Goal: Communication & Community: Answer question/provide support

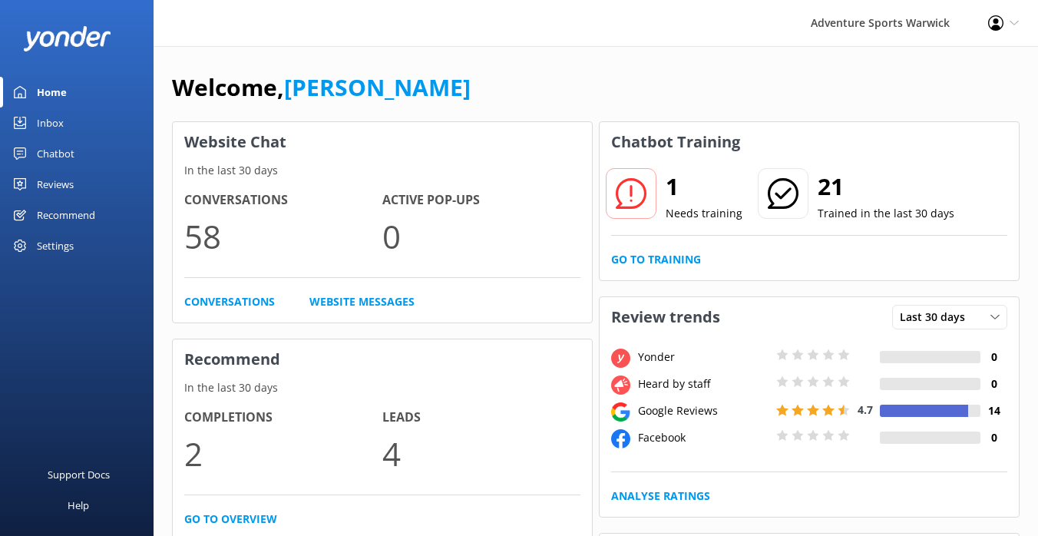
click at [58, 183] on div "Reviews" at bounding box center [55, 184] width 37 height 31
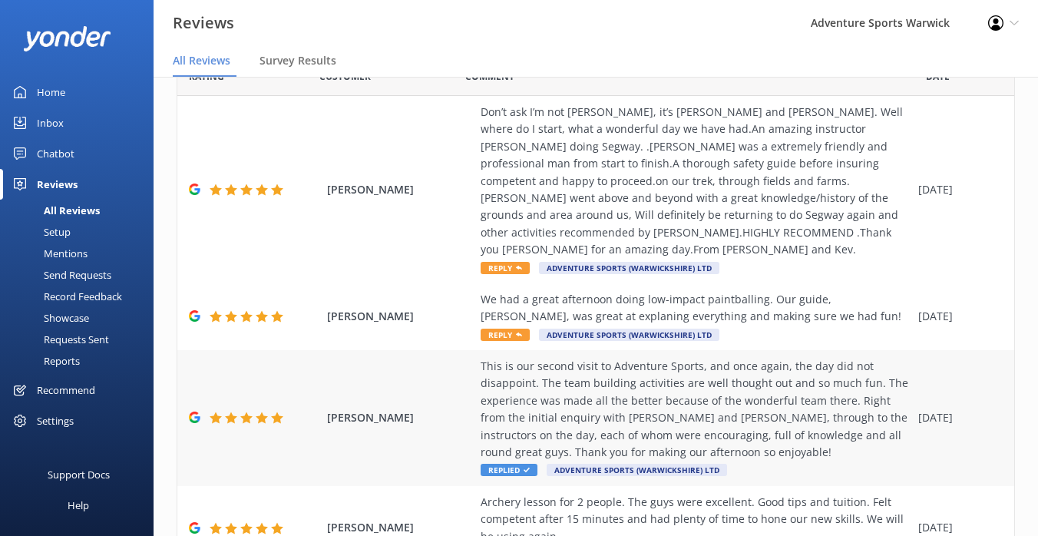
scroll to position [82, 0]
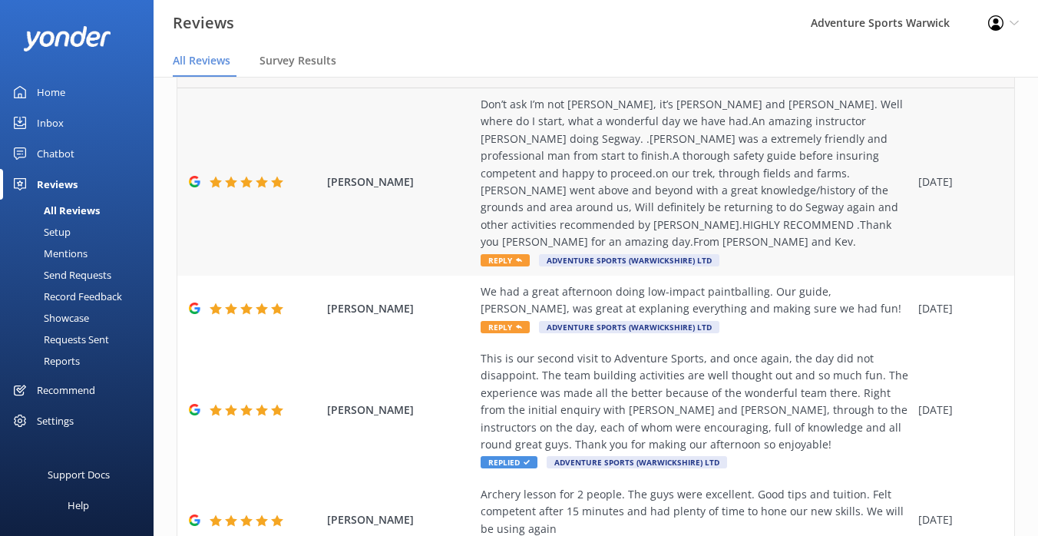
click at [509, 254] on span "Reply" at bounding box center [504, 260] width 49 height 12
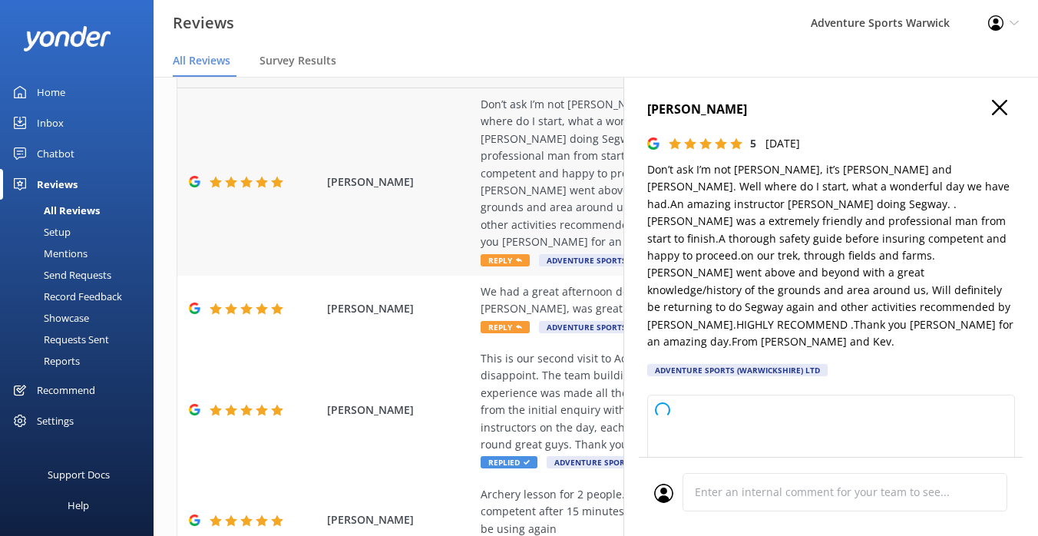
type textarea "Thank you so much, Mel and Kev, for your wonderful review! We’re thrilled to he…"
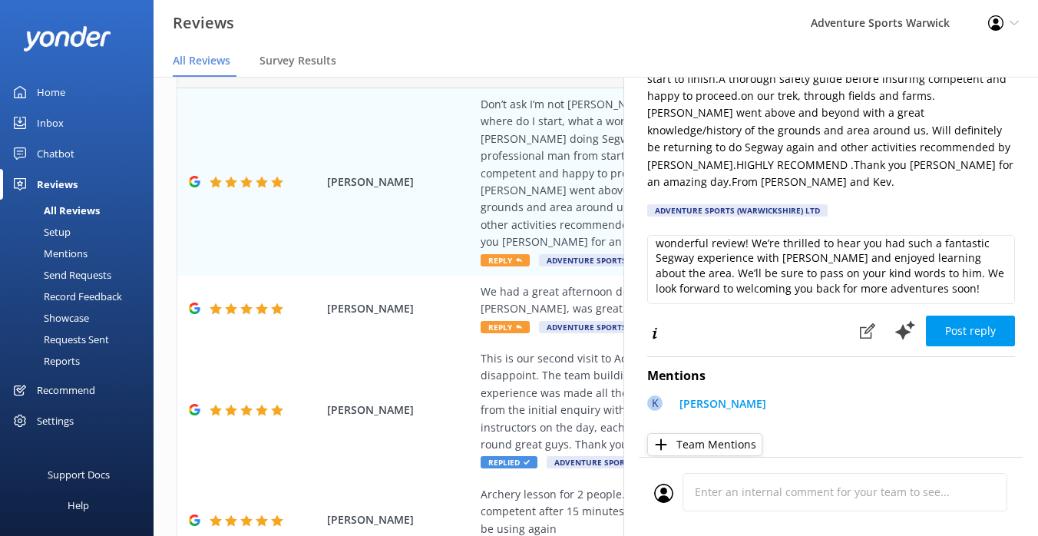
scroll to position [169, 0]
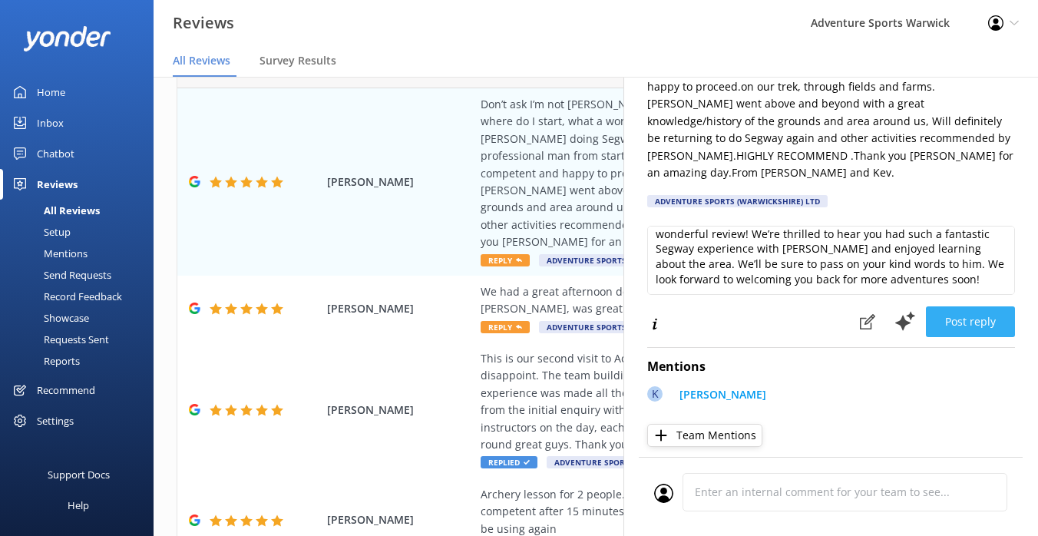
click at [976, 306] on button "Post reply" at bounding box center [970, 321] width 89 height 31
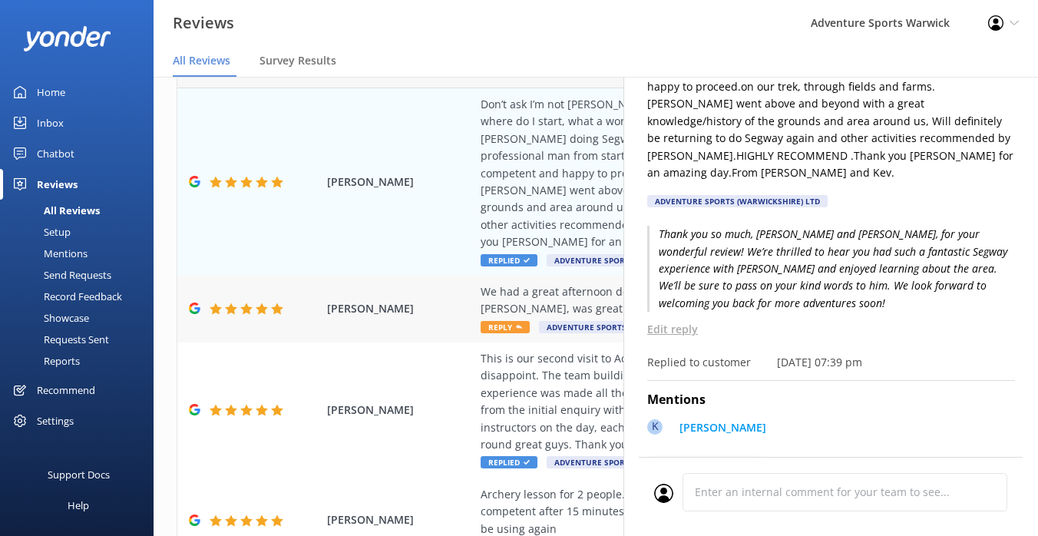
click at [521, 283] on div "We had a great afternoon doing low-impact paintballing. Our guide, [PERSON_NAME…" at bounding box center [695, 300] width 430 height 35
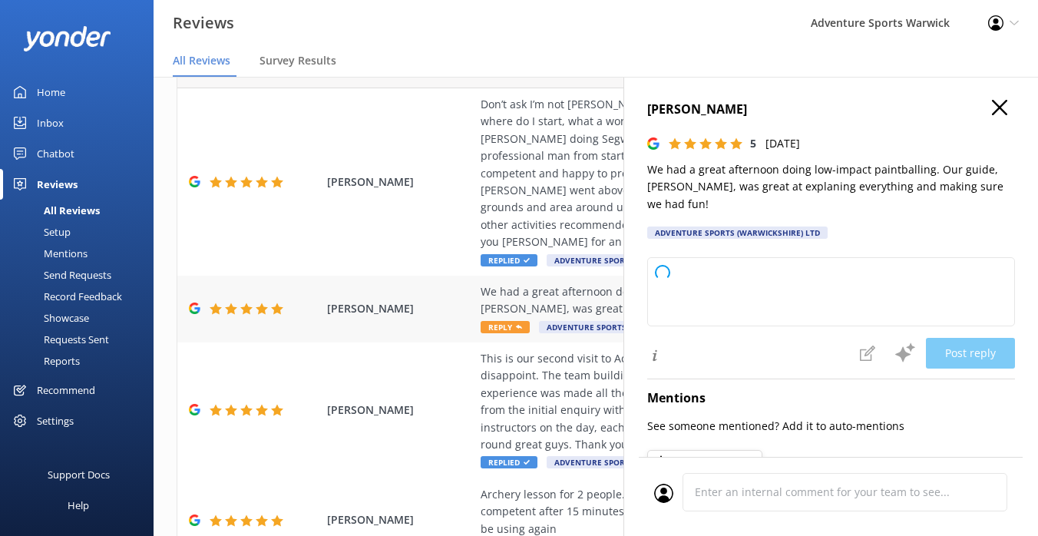
type textarea "Thank you so much for your kind review! We're thrilled to hear you had a great …"
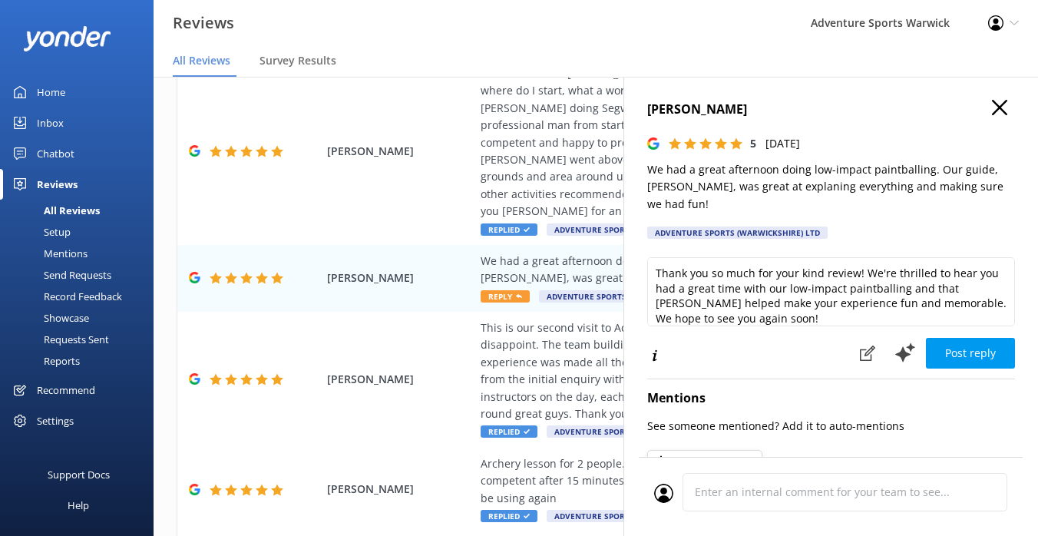
scroll to position [0, 0]
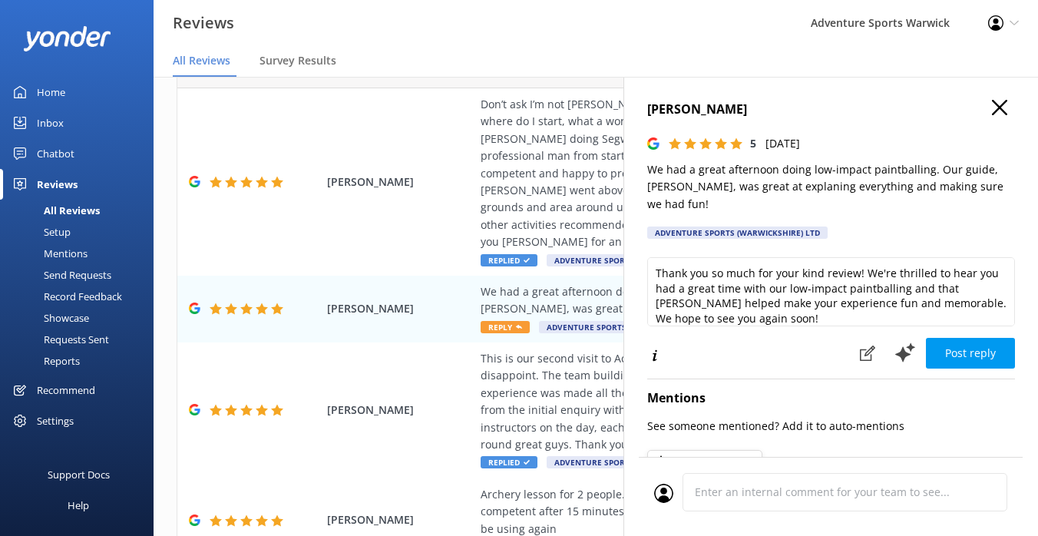
click at [62, 248] on div "Mentions" at bounding box center [48, 253] width 78 height 21
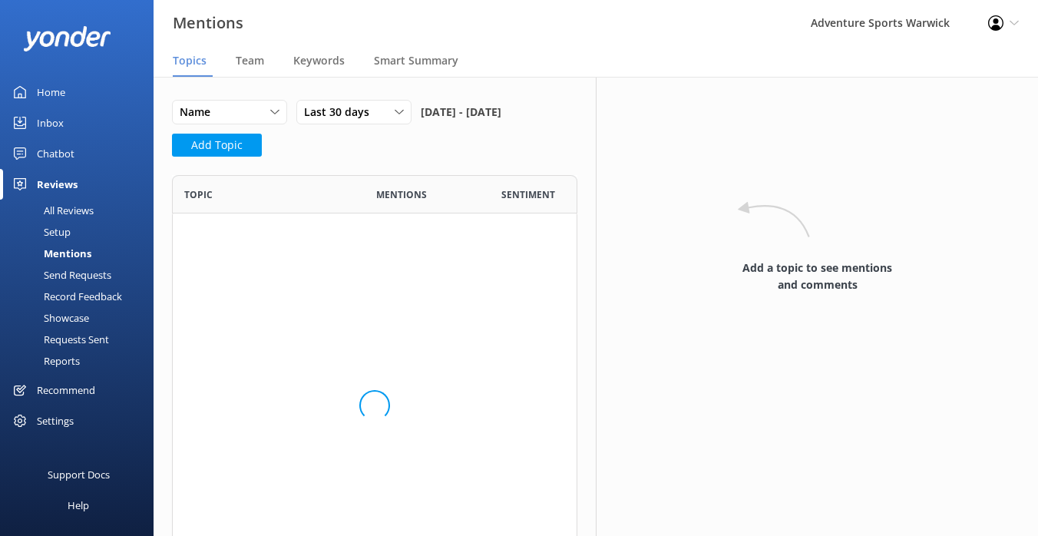
scroll to position [223, 405]
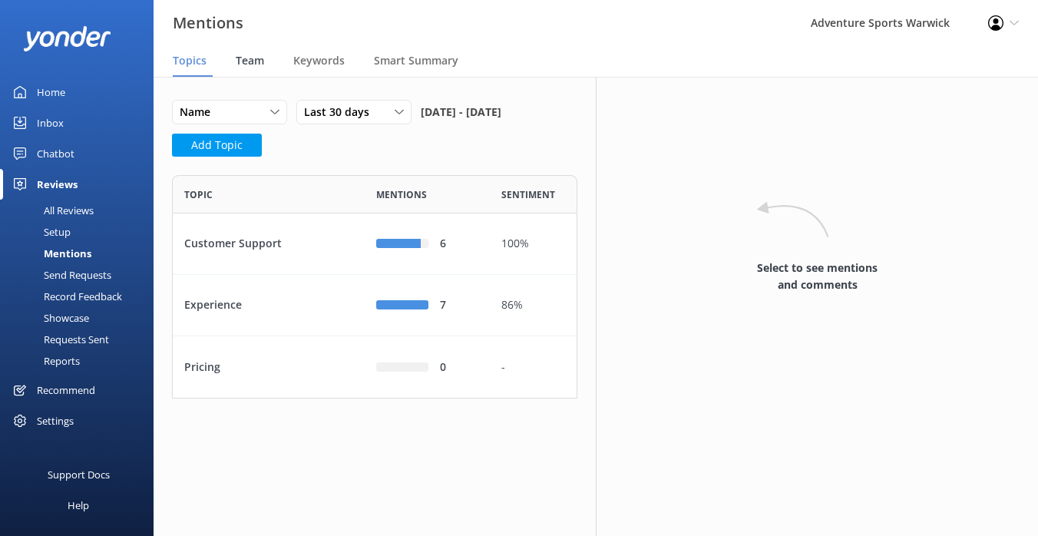
click at [251, 61] on span "Team" at bounding box center [250, 60] width 28 height 15
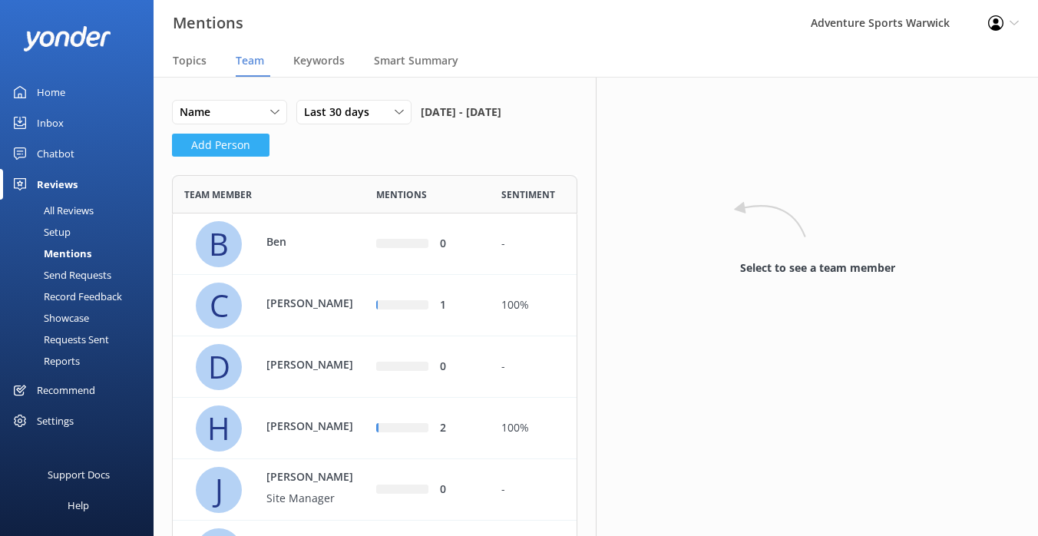
scroll to position [837, 405]
click at [240, 157] on button "Add Person" at bounding box center [220, 145] width 97 height 23
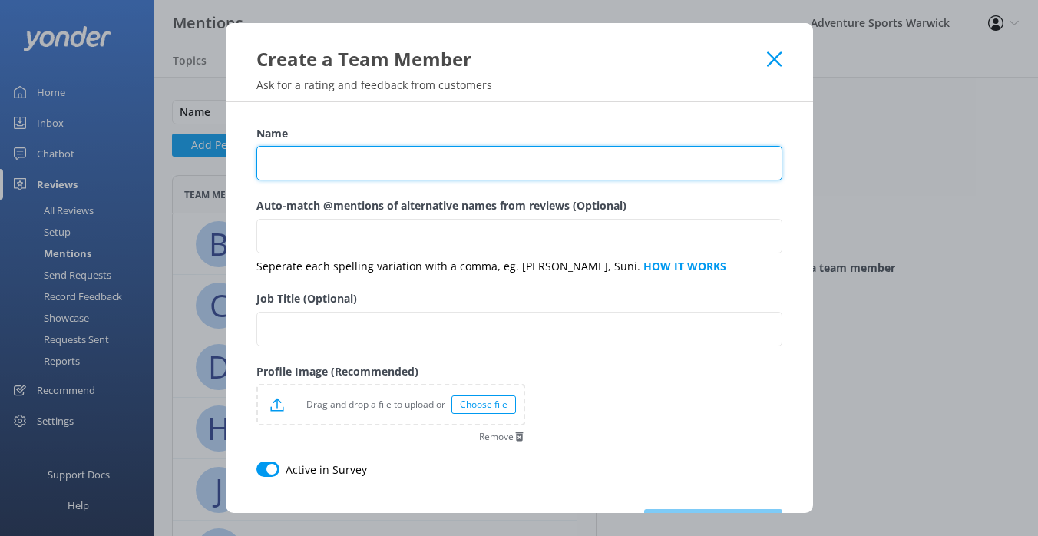
click at [323, 163] on input "Name" at bounding box center [519, 163] width 526 height 35
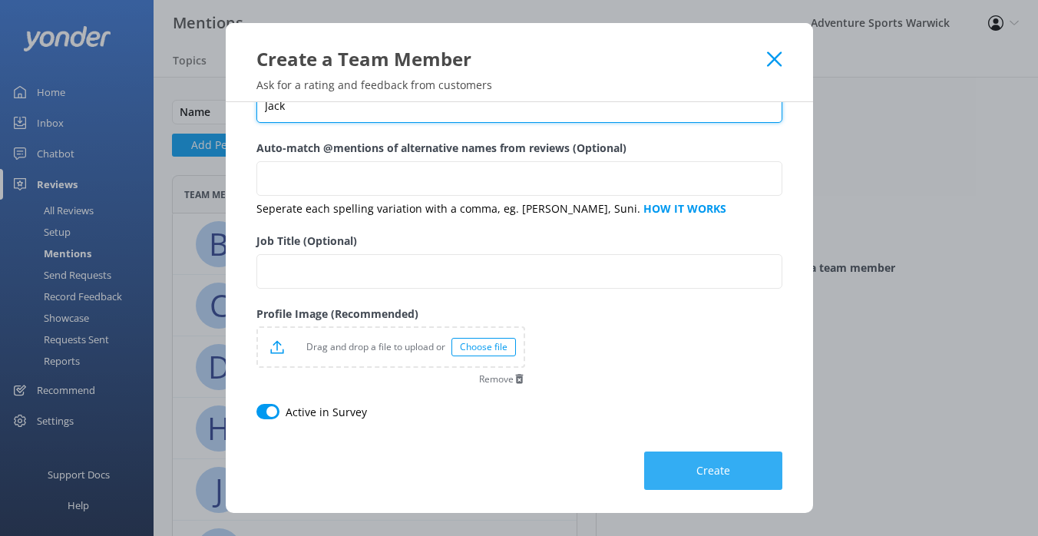
type input "Jack"
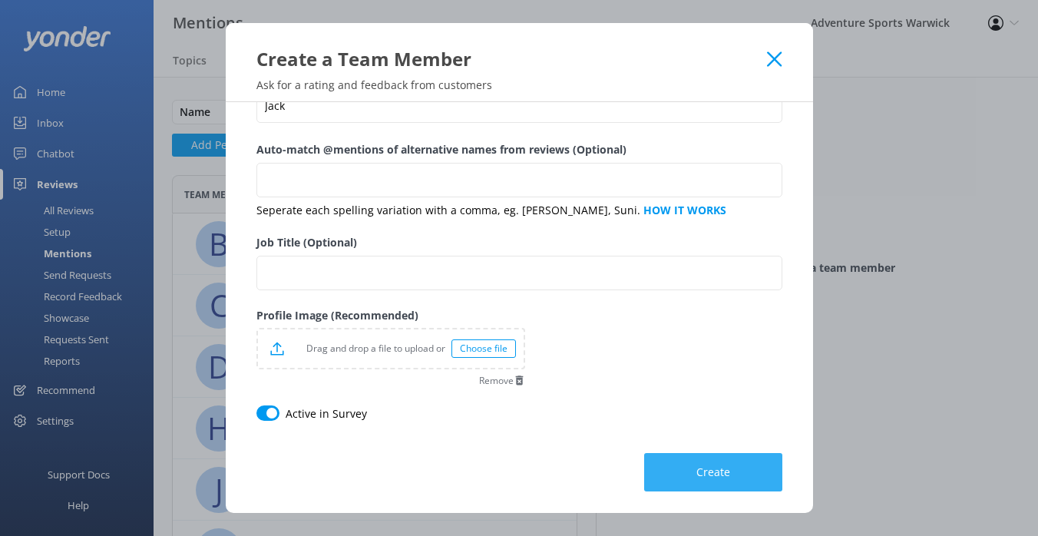
click at [698, 471] on span "Create" at bounding box center [713, 471] width 34 height 15
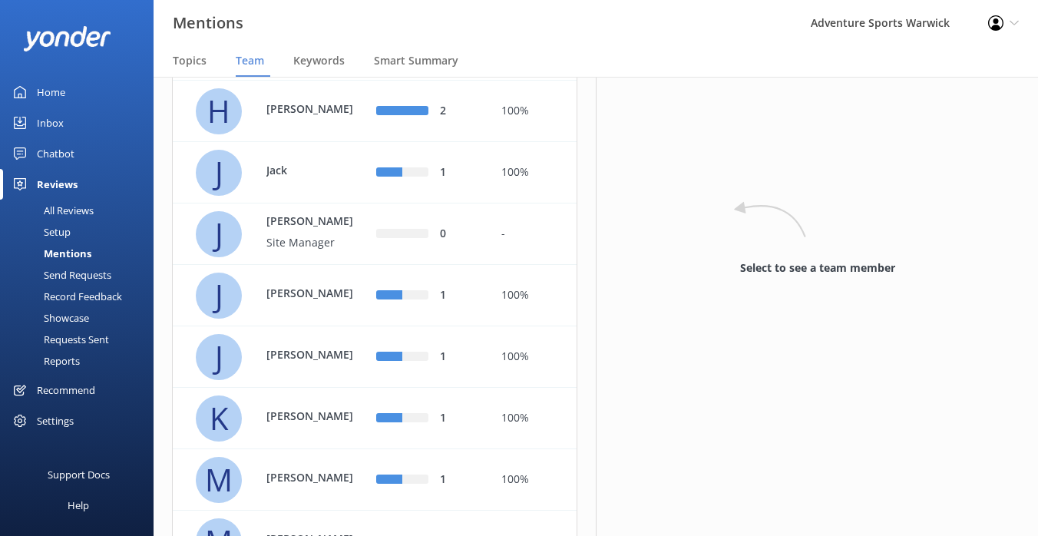
scroll to position [0, 0]
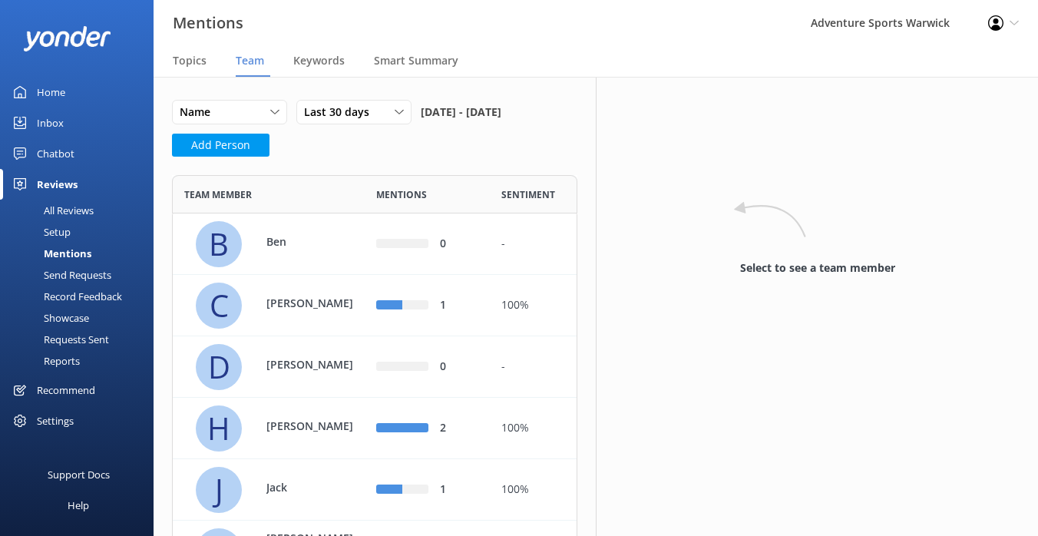
click at [47, 90] on div "Home" at bounding box center [51, 92] width 28 height 31
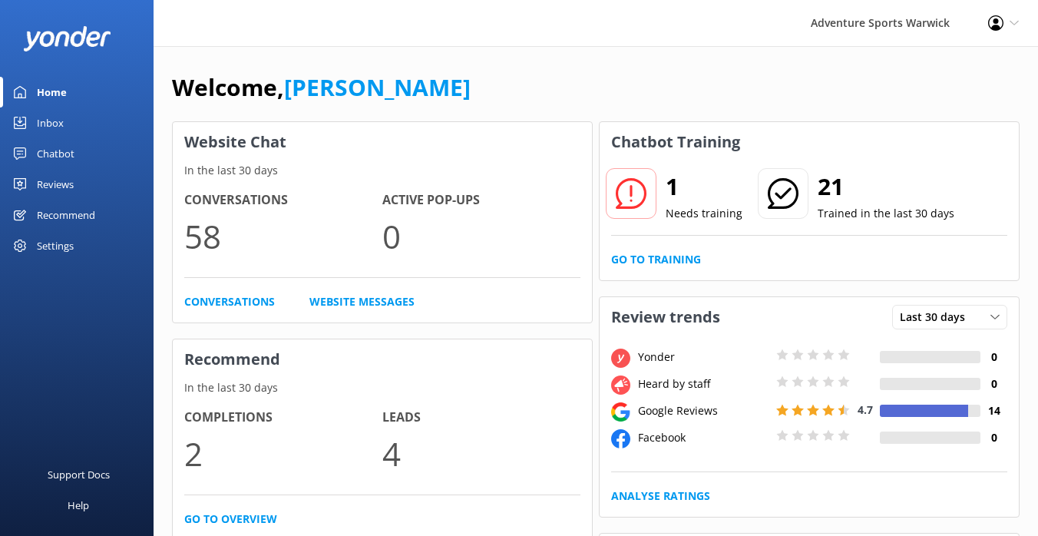
click at [55, 183] on div "Reviews" at bounding box center [55, 184] width 37 height 31
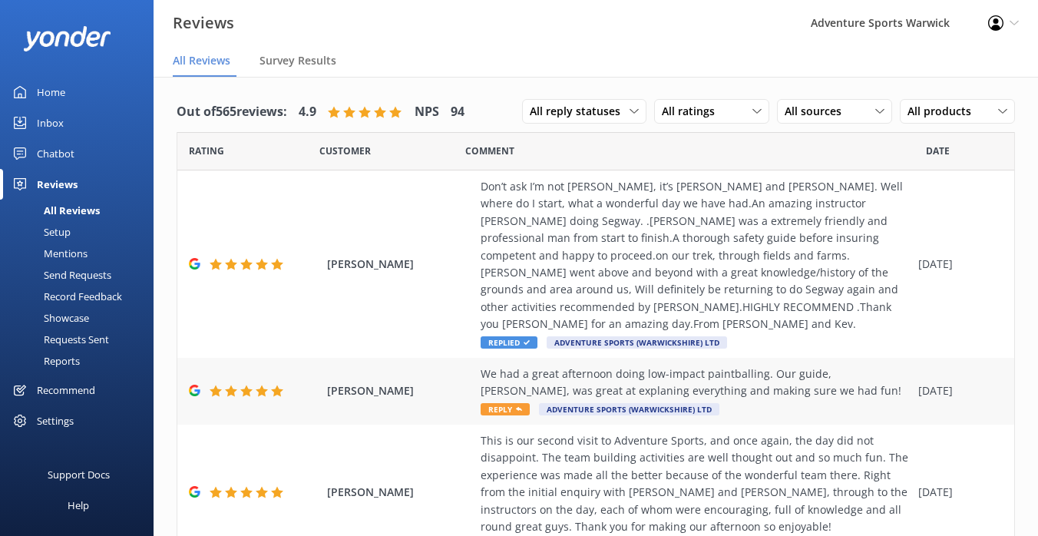
click at [509, 403] on span "Reply" at bounding box center [504, 409] width 49 height 12
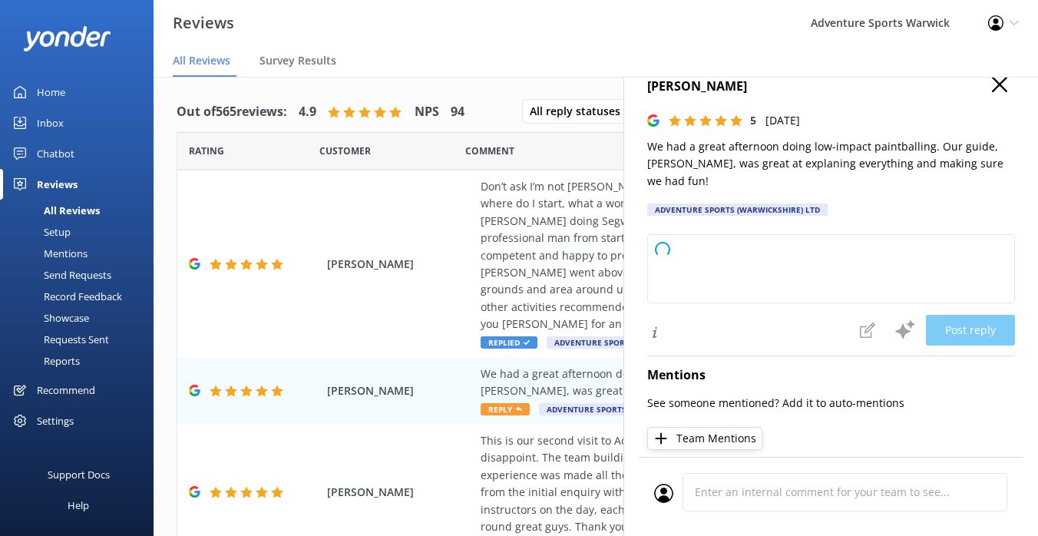
scroll to position [43, 0]
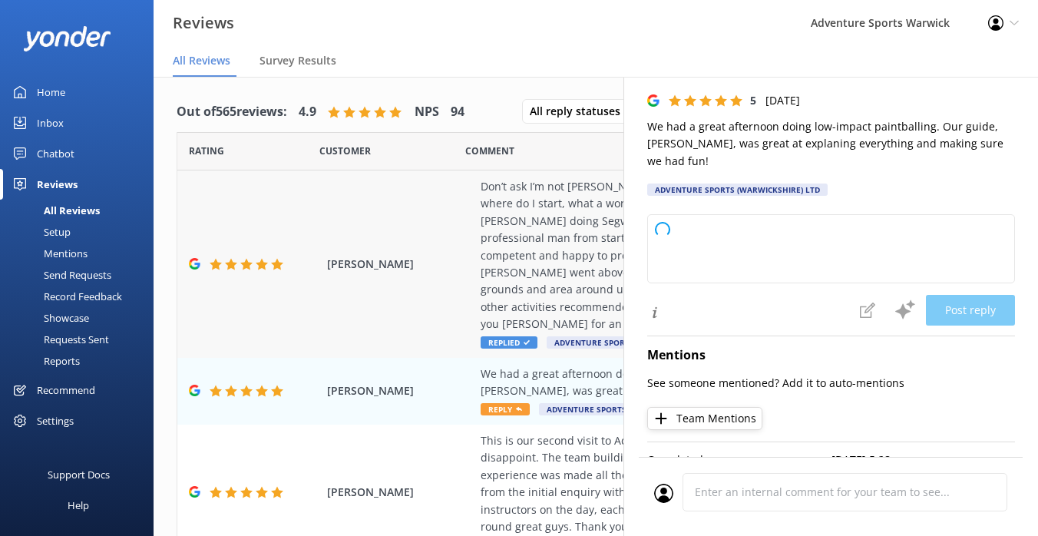
click at [583, 264] on div "Don’t ask I’m not [PERSON_NAME], it’s [PERSON_NAME] and [PERSON_NAME]. Well whe…" at bounding box center [695, 255] width 430 height 155
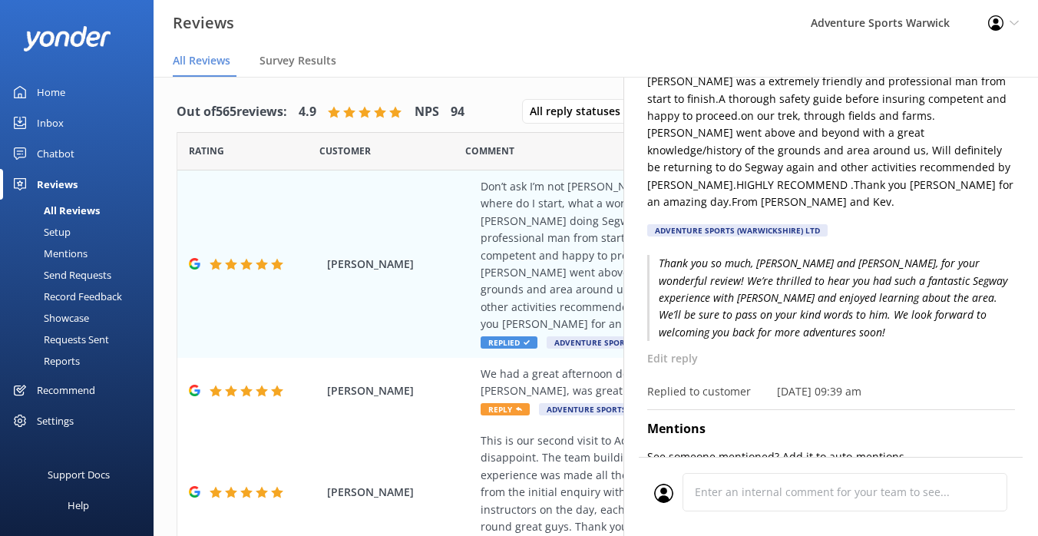
scroll to position [180, 0]
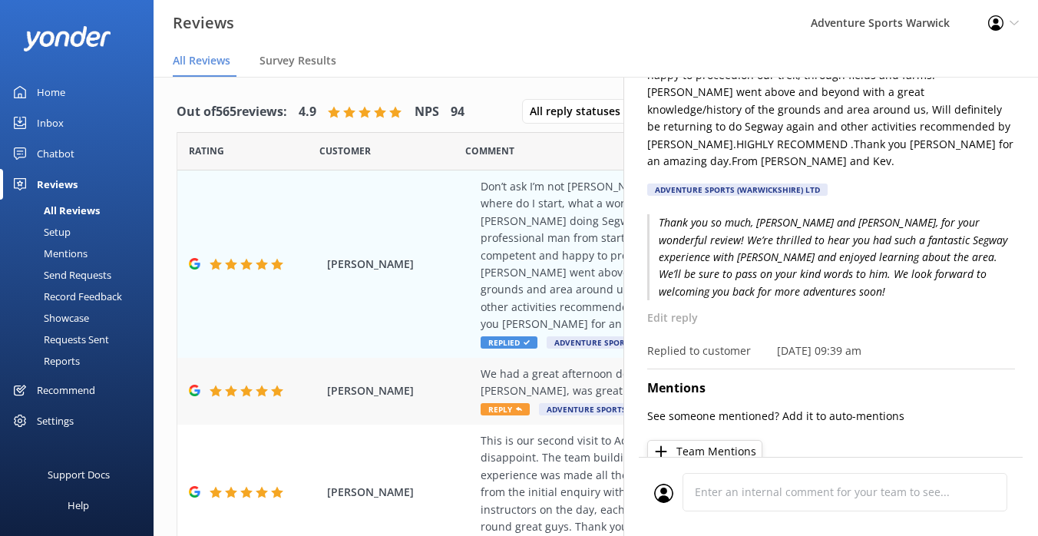
click at [529, 369] on div "We had a great afternoon doing low-impact paintballing. Our guide, [PERSON_NAME…" at bounding box center [695, 382] width 430 height 35
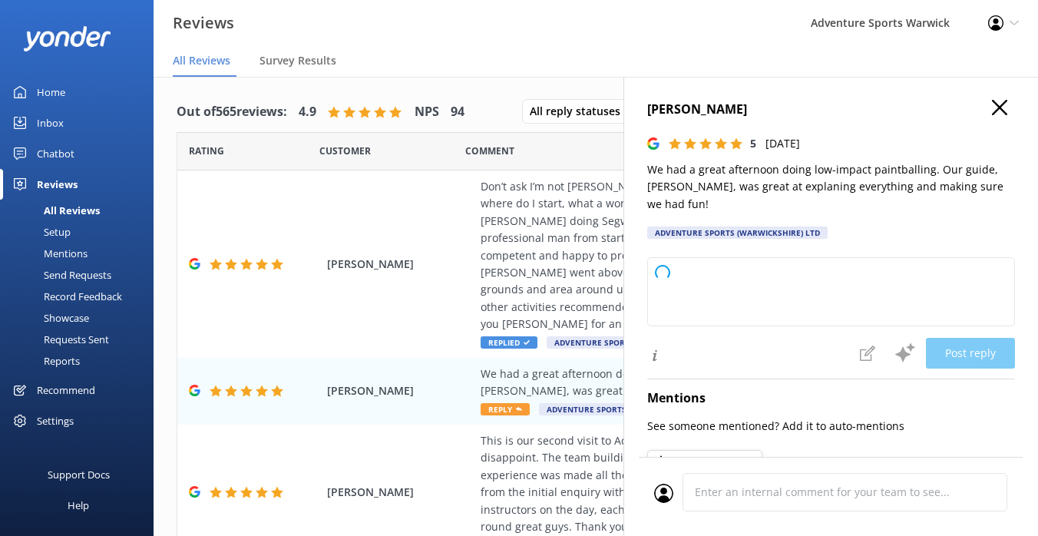
click at [1005, 114] on use "button" at bounding box center [999, 107] width 15 height 15
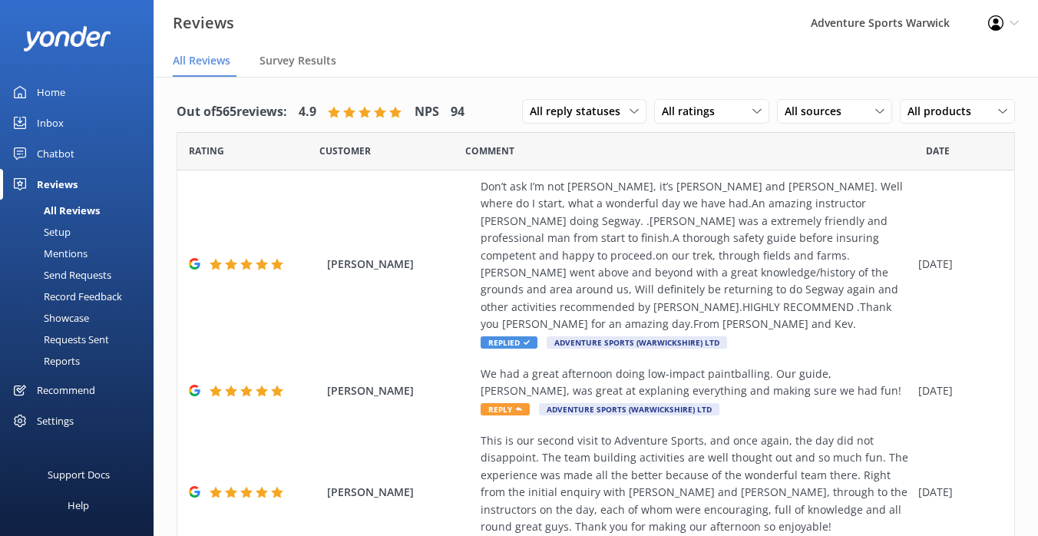
click at [52, 87] on div "Home" at bounding box center [51, 92] width 28 height 31
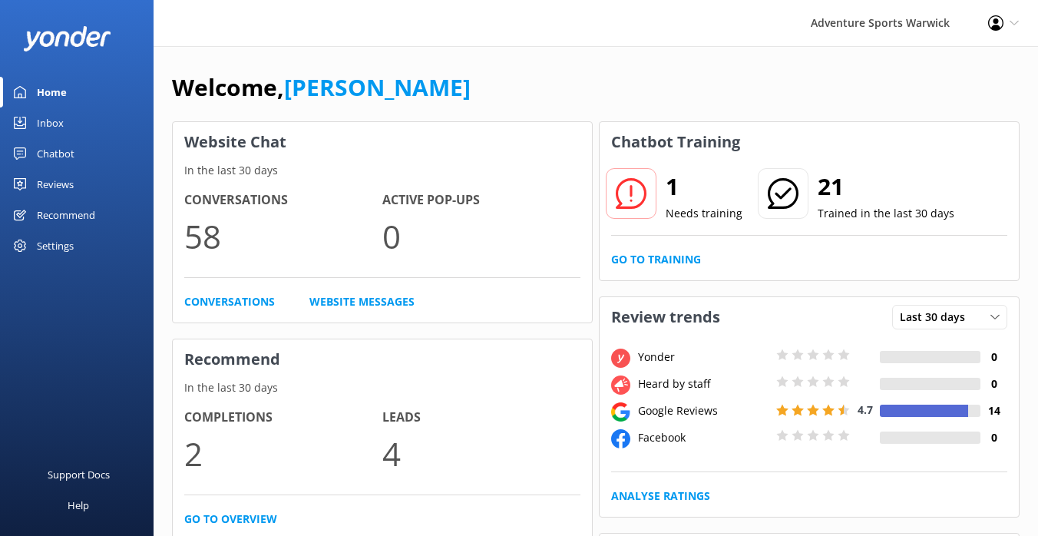
click at [45, 189] on div "Reviews" at bounding box center [55, 184] width 37 height 31
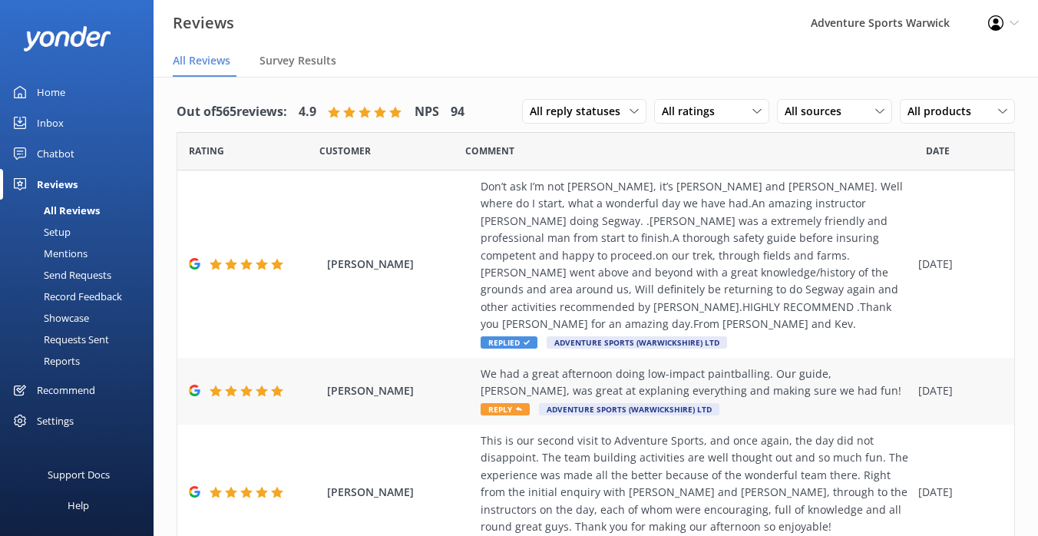
click at [518, 403] on span "Reply" at bounding box center [504, 409] width 49 height 12
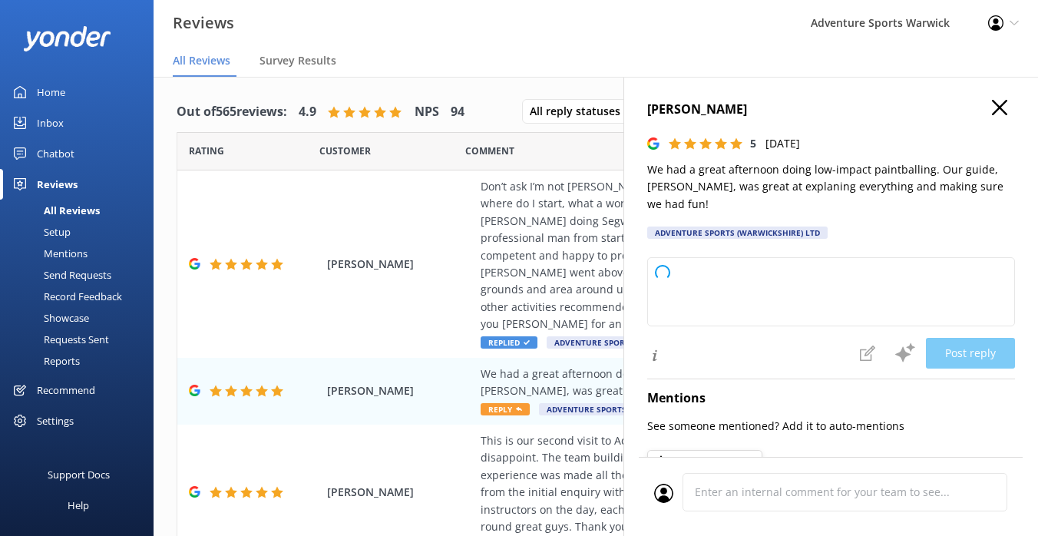
click at [997, 113] on icon "button" at bounding box center [999, 107] width 15 height 15
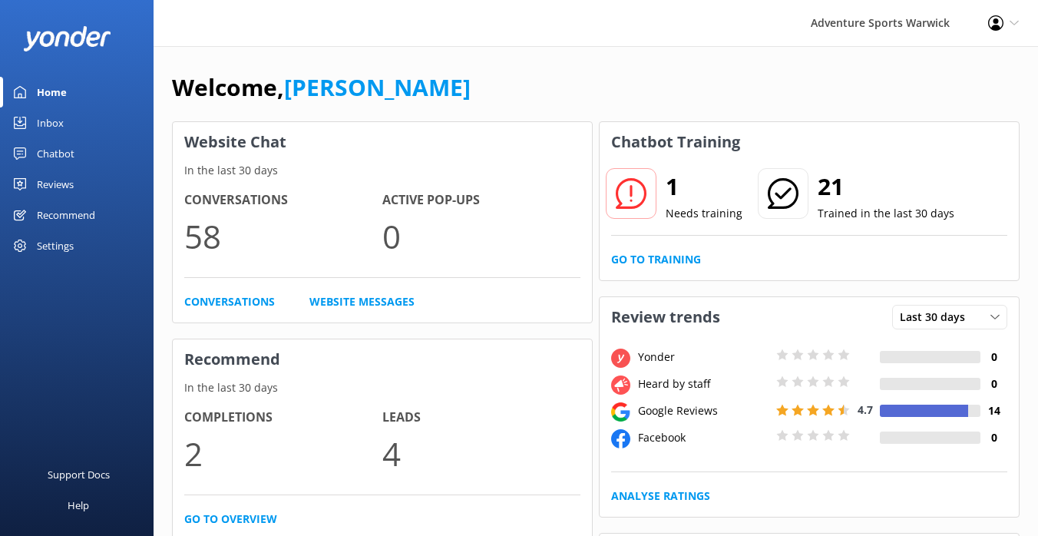
click at [54, 190] on div "Reviews" at bounding box center [55, 184] width 37 height 31
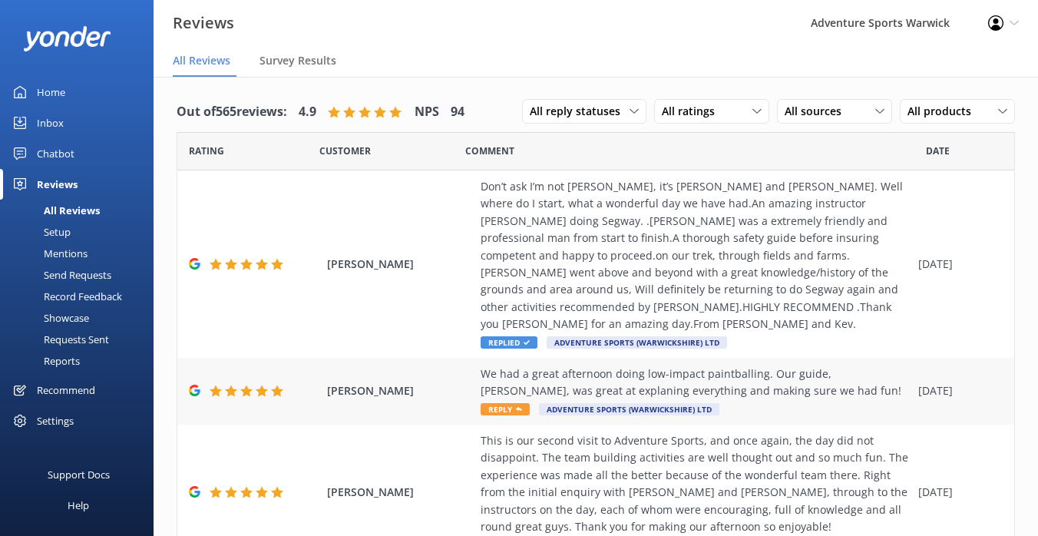
click at [500, 403] on span "Reply" at bounding box center [504, 409] width 49 height 12
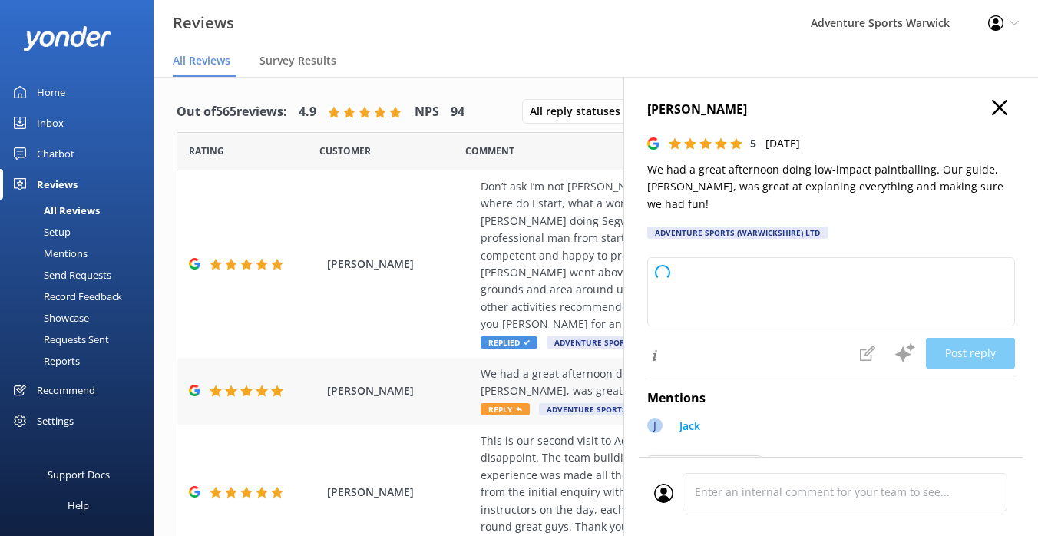
type textarea "Thank you so much for your wonderful review! We're delighted to hear you had a …"
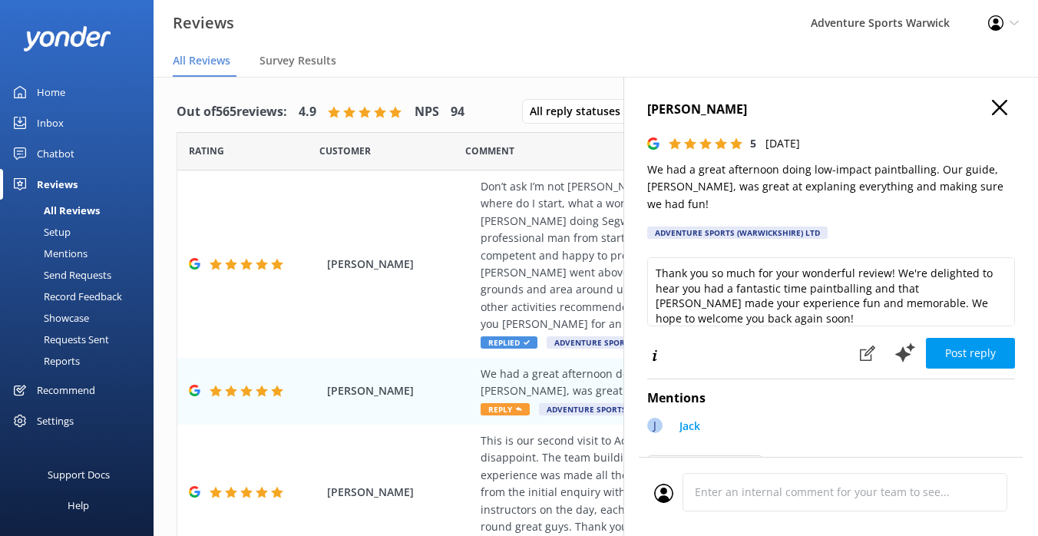
scroll to position [8, 0]
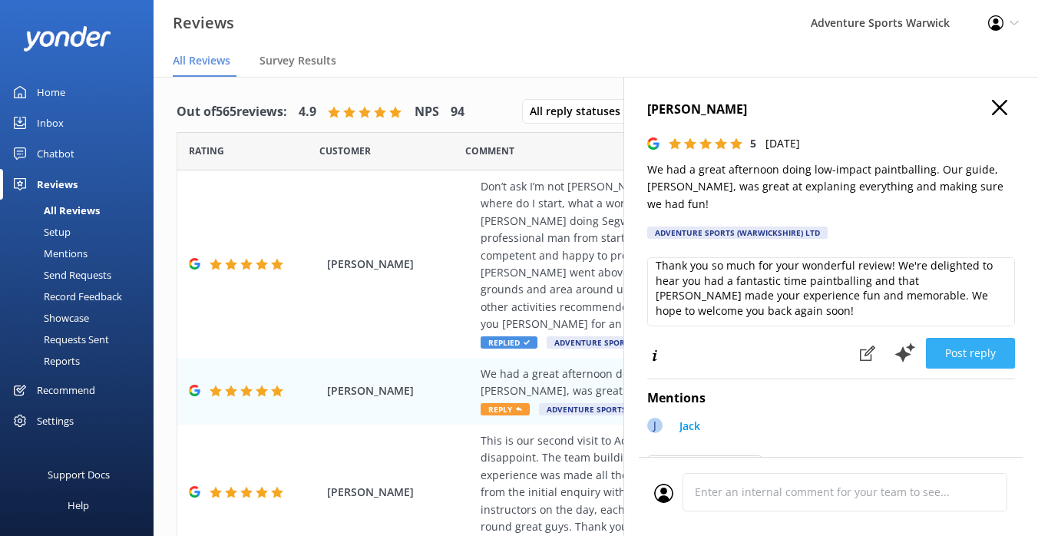
click at [969, 338] on button "Post reply" at bounding box center [970, 353] width 89 height 31
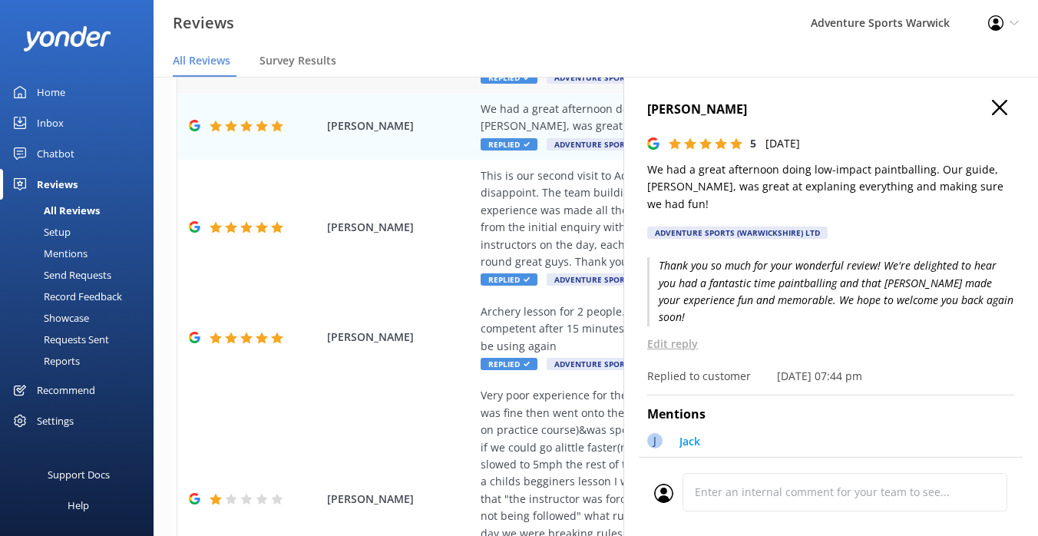
scroll to position [229, 0]
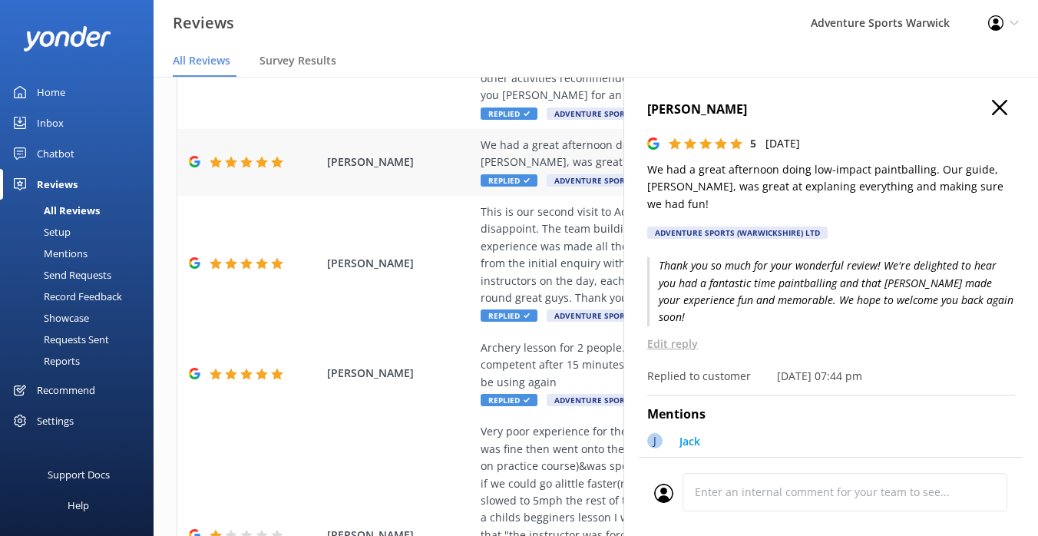
click at [360, 154] on span "[PERSON_NAME]" at bounding box center [400, 162] width 146 height 17
click at [675, 104] on h4 "[PERSON_NAME]" at bounding box center [831, 110] width 368 height 20
click at [276, 61] on span "Survey Results" at bounding box center [297, 60] width 77 height 15
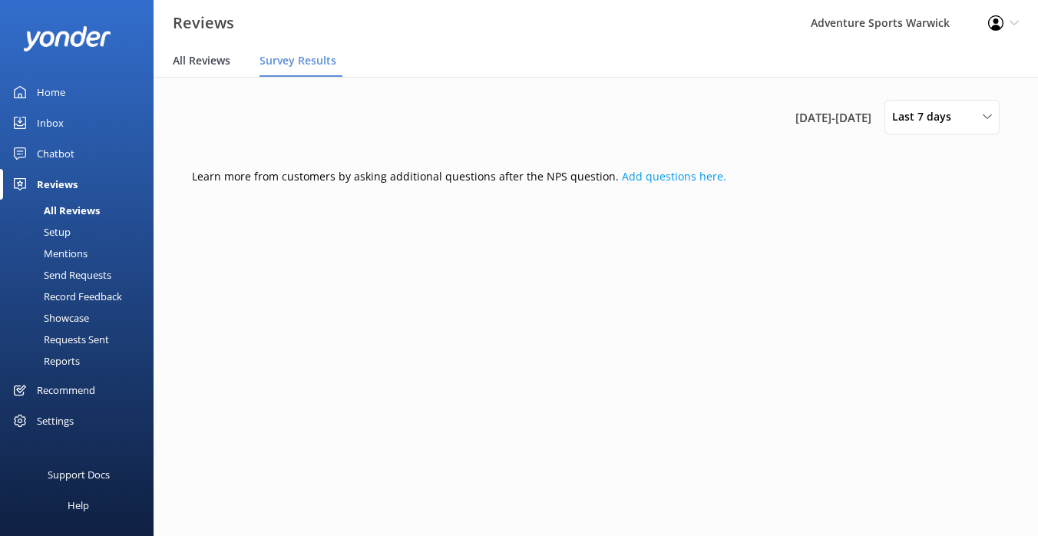
click at [204, 66] on span "All Reviews" at bounding box center [202, 60] width 58 height 15
